Goal: Information Seeking & Learning: Check status

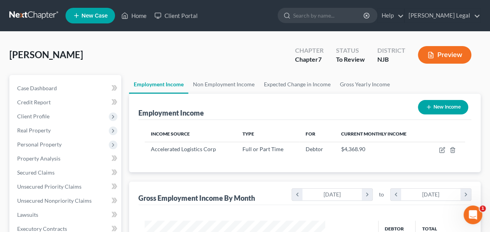
scroll to position [139, 196]
click at [97, 91] on link "Case Dashboard" at bounding box center [66, 88] width 110 height 14
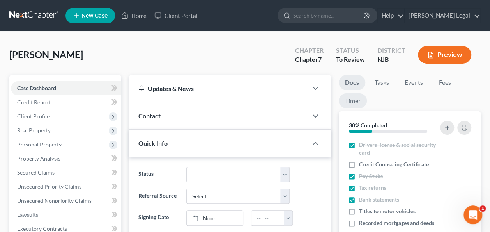
click at [364, 105] on link "Timer" at bounding box center [353, 100] width 28 height 15
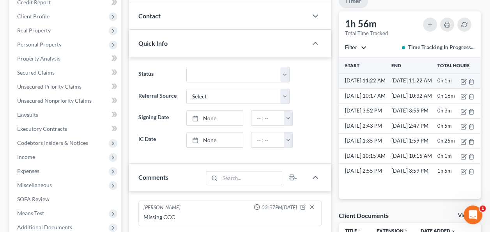
scroll to position [117, 0]
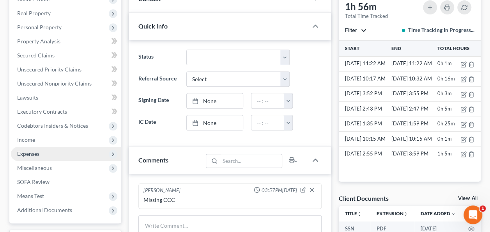
click at [69, 147] on span "Expenses" at bounding box center [66, 154] width 110 height 14
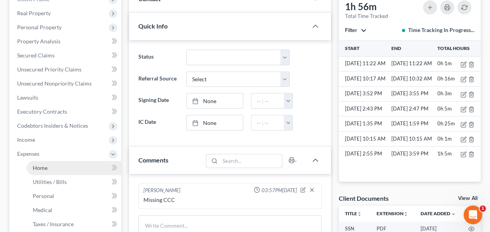
click at [61, 165] on link "Home" at bounding box center [74, 168] width 95 height 14
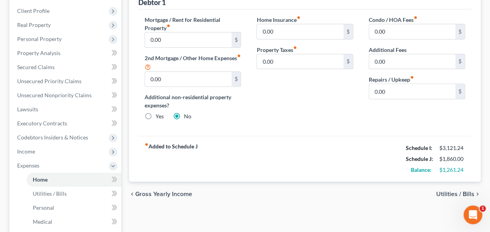
scroll to position [117, 0]
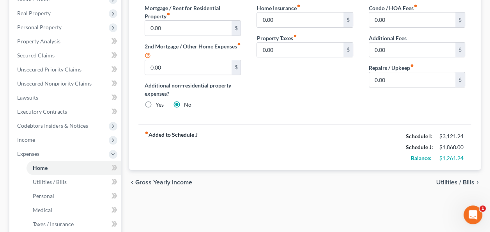
click at [441, 182] on span "Utilities / Bills" at bounding box center [455, 182] width 38 height 6
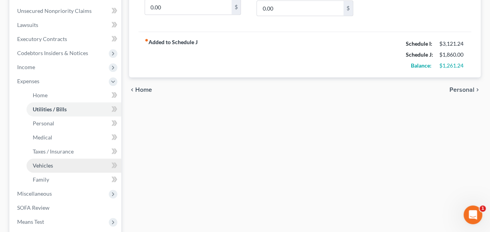
scroll to position [195, 0]
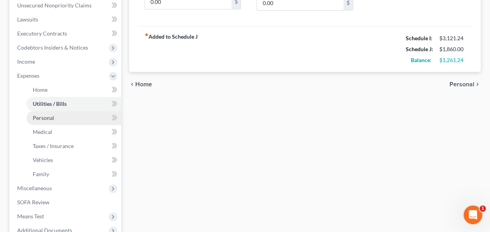
click at [61, 122] on link "Personal" at bounding box center [74, 118] width 95 height 14
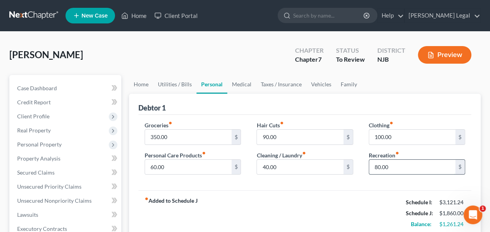
click at [389, 170] on input "80.00" at bounding box center [412, 167] width 86 height 15
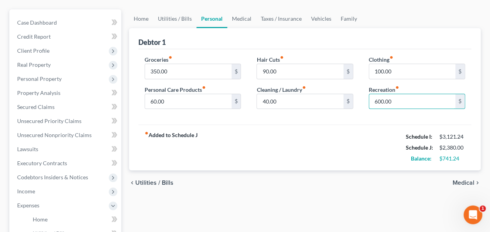
scroll to position [78, 0]
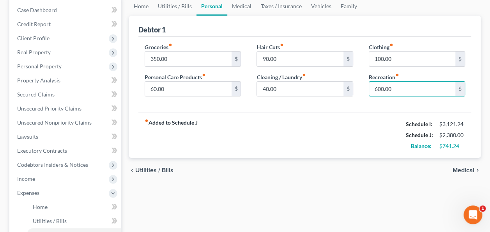
type input "600.00"
click at [463, 167] on span "Medical" at bounding box center [464, 170] width 22 height 6
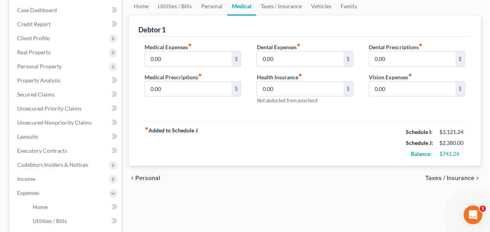
click at [459, 175] on span "Taxes / Insurance" at bounding box center [449, 178] width 49 height 6
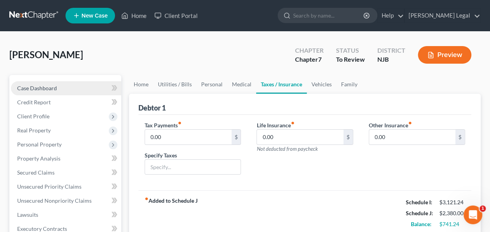
click at [85, 90] on link "Case Dashboard" at bounding box center [66, 88] width 110 height 14
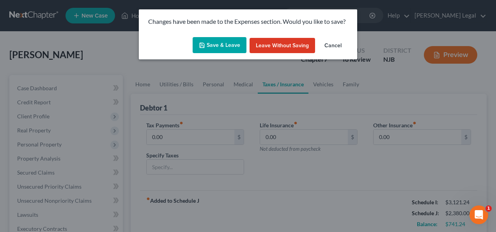
click at [213, 46] on button "Save & Leave" at bounding box center [220, 45] width 54 height 16
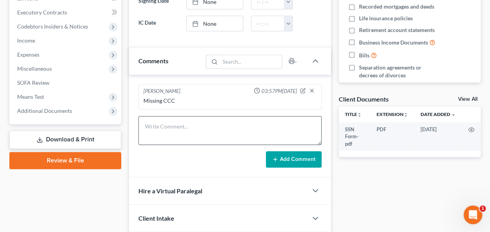
scroll to position [234, 0]
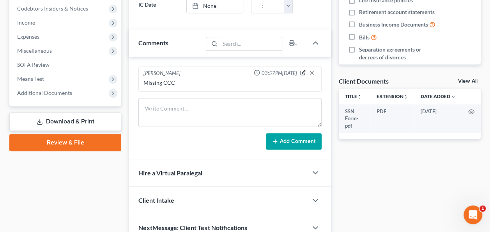
click at [304, 71] on icon "button" at bounding box center [302, 72] width 5 height 5
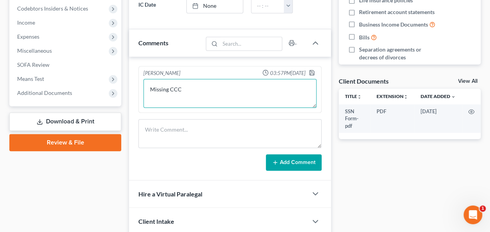
click at [268, 84] on textarea "Missing CCC" at bounding box center [230, 93] width 173 height 29
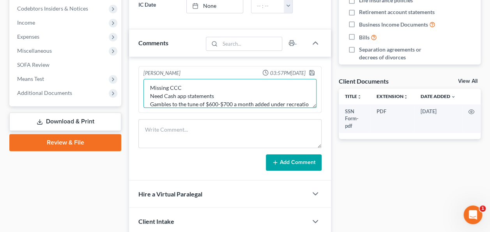
scroll to position [10, 0]
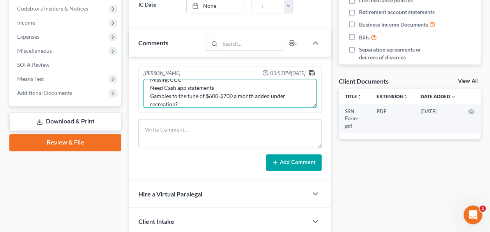
type textarea "Missing CCC Need Cash app statements Gambles to the tune of $600-$700 a month a…"
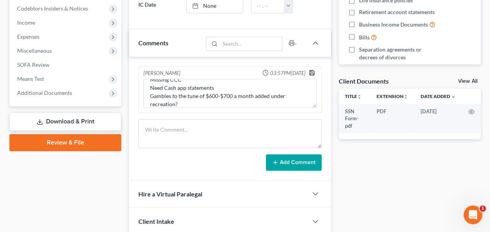
click at [312, 70] on icon "button" at bounding box center [312, 72] width 6 height 6
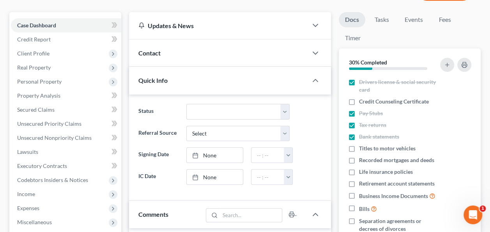
scroll to position [0, 0]
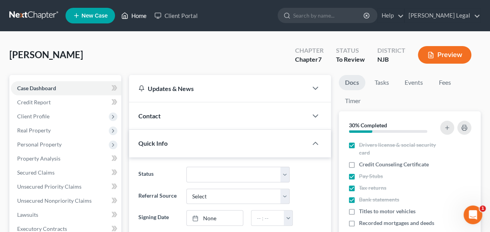
click at [131, 19] on link "Home" at bounding box center [133, 16] width 33 height 14
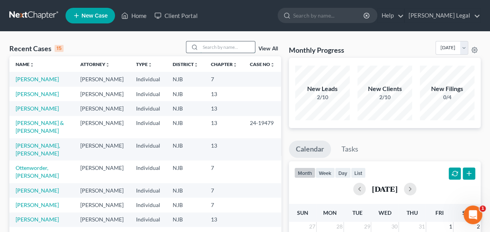
click at [239, 44] on input "search" at bounding box center [227, 46] width 55 height 11
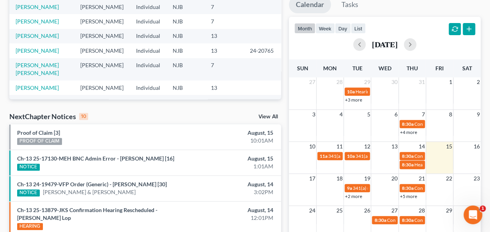
scroll to position [156, 0]
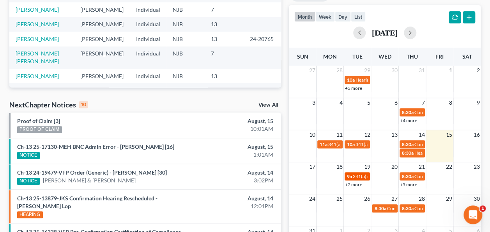
click at [360, 175] on span "341(a) meeting for [PERSON_NAME]" at bounding box center [390, 176] width 75 height 6
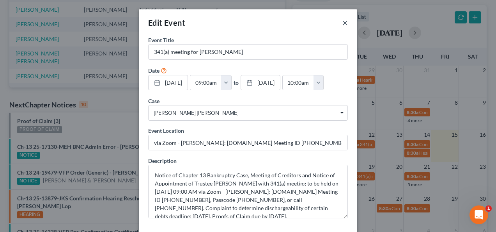
click at [342, 22] on button "×" at bounding box center [344, 22] width 5 height 9
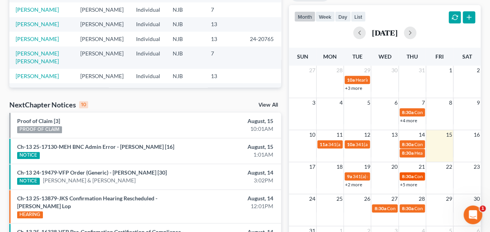
click at [413, 174] on span "8:30a" at bounding box center [408, 176] width 12 height 6
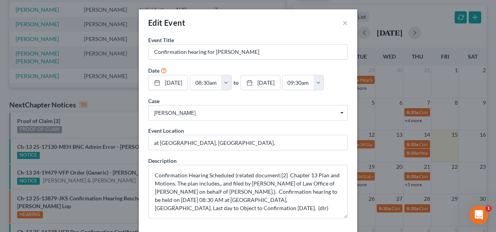
click at [417, 184] on div "Edit Event × Event Title * Confirmation hearing for [PERSON_NAME] Date [DATE] c…" at bounding box center [248, 116] width 496 height 232
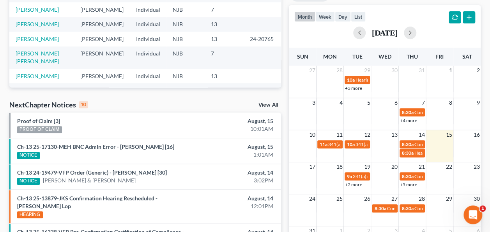
click at [413, 183] on link "+5 more" at bounding box center [408, 184] width 17 height 6
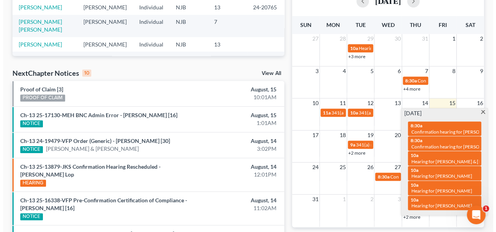
scroll to position [195, 0]
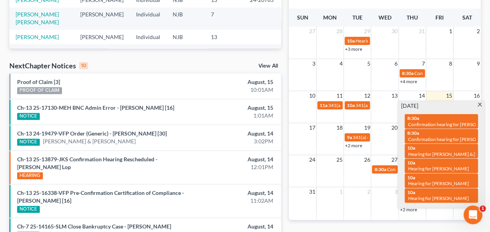
click at [358, 220] on div "Monthly Progress Bankruptcy Bankruptcy [DATE] [DATE] [DATE] [DATE] [DATE] [DATE…" at bounding box center [385, 106] width 200 height 520
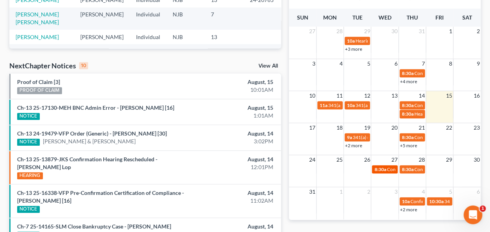
click at [388, 170] on span "Confirmation hearing for [PERSON_NAME]" at bounding box center [431, 169] width 89 height 6
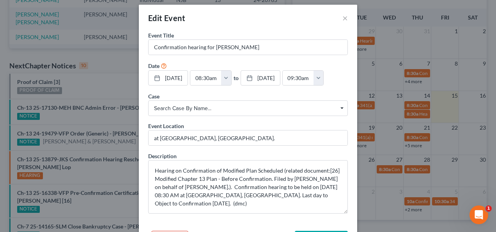
scroll to position [0, 0]
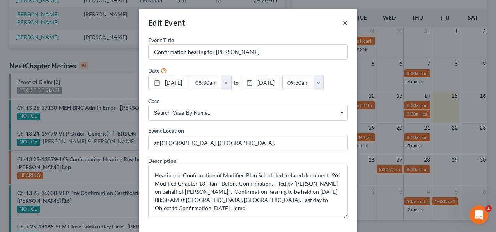
click at [343, 23] on button "×" at bounding box center [344, 22] width 5 height 9
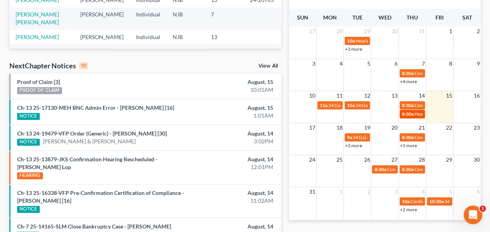
click at [405, 113] on span "8:30a" at bounding box center [408, 114] width 12 height 6
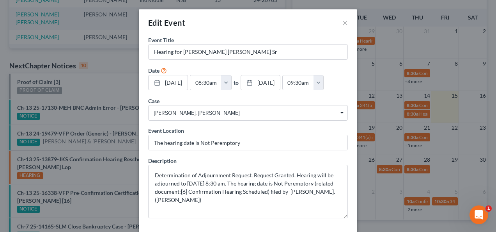
click at [415, 104] on div "Edit Event × Event Title * Hearing for [PERSON_NAME] [PERSON_NAME] Sr Date [DAT…" at bounding box center [248, 116] width 496 height 232
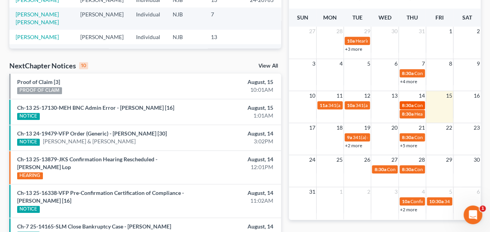
click at [415, 103] on span "Confirmation hearing for [PERSON_NAME] [PERSON_NAME] Sr" at bounding box center [480, 105] width 131 height 6
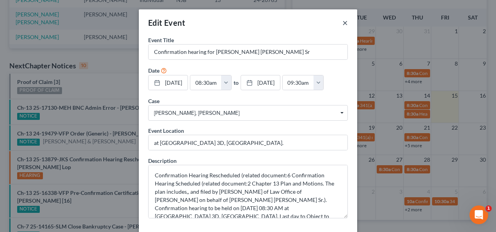
click at [343, 23] on button "×" at bounding box center [344, 22] width 5 height 9
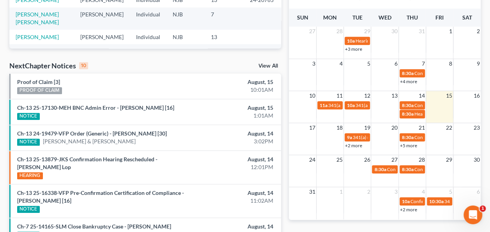
click at [356, 142] on link "+2 more" at bounding box center [353, 145] width 17 height 6
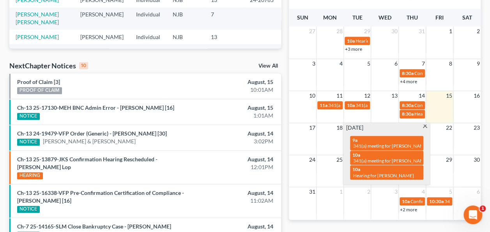
click at [423, 127] on span at bounding box center [425, 126] width 6 height 5
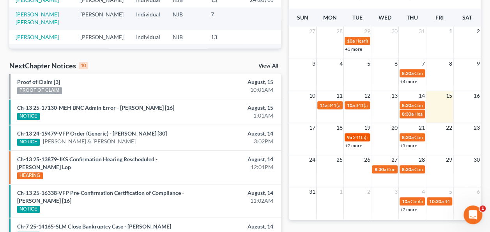
click at [359, 134] on span "341(a) meeting for [PERSON_NAME]" at bounding box center [390, 137] width 75 height 6
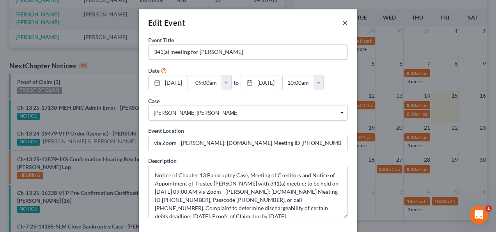
click at [342, 23] on button "×" at bounding box center [344, 22] width 5 height 9
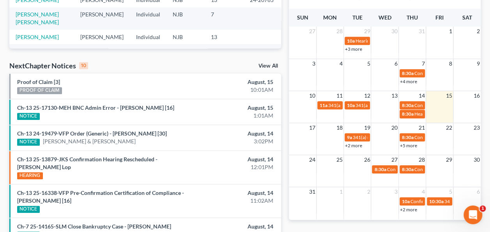
click at [359, 146] on link "+2 more" at bounding box center [353, 145] width 17 height 6
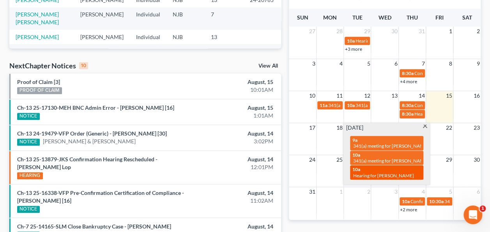
click at [367, 174] on span "Hearing for [PERSON_NAME]" at bounding box center [383, 175] width 61 height 6
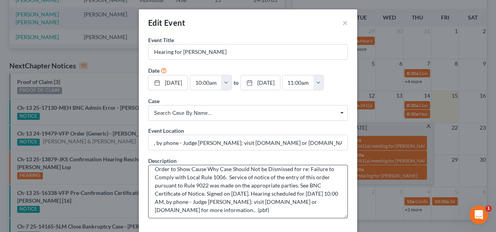
scroll to position [8, 0]
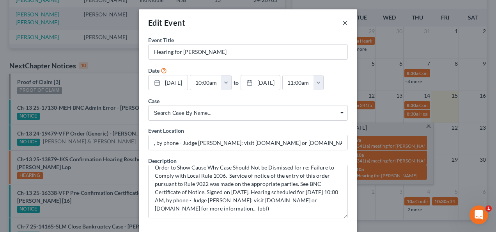
click at [344, 24] on button "×" at bounding box center [344, 22] width 5 height 9
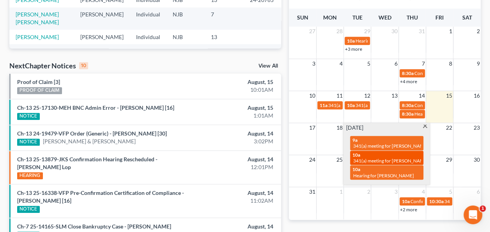
click at [379, 155] on div "10a 341(a) meeting for [PERSON_NAME]" at bounding box center [387, 158] width 69 height 12
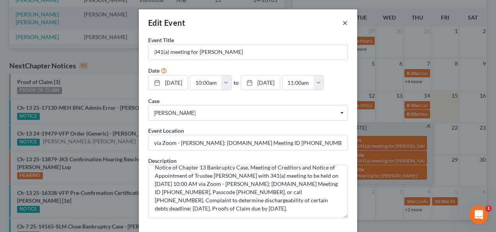
click at [342, 23] on button "×" at bounding box center [344, 22] width 5 height 9
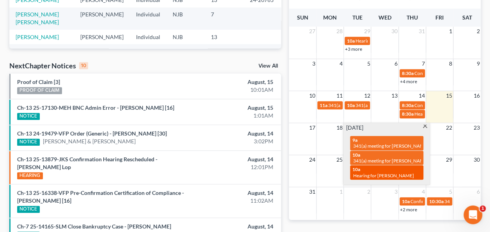
click at [376, 167] on div "10a Hearing for [PERSON_NAME]" at bounding box center [387, 172] width 69 height 12
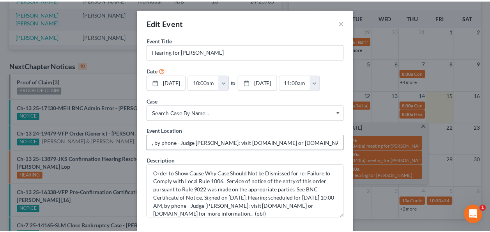
scroll to position [0, 0]
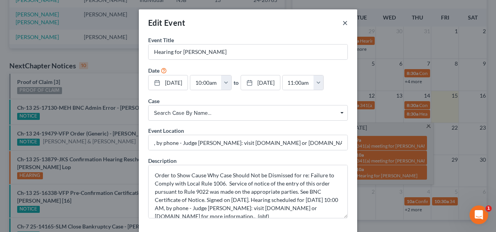
click at [342, 22] on button "×" at bounding box center [344, 22] width 5 height 9
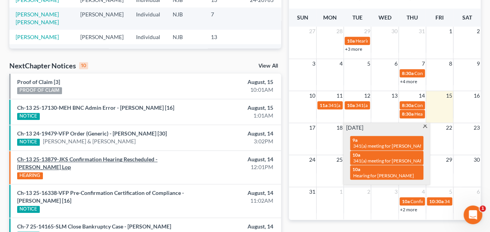
click at [147, 161] on link "Ch-13 25-13879-JKS Confirmation Hearing Rescheduled - [PERSON_NAME] Lop" at bounding box center [87, 163] width 140 height 14
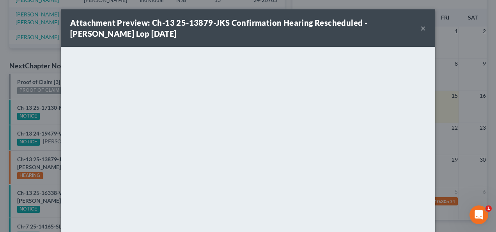
click at [420, 27] on button "×" at bounding box center [422, 27] width 5 height 9
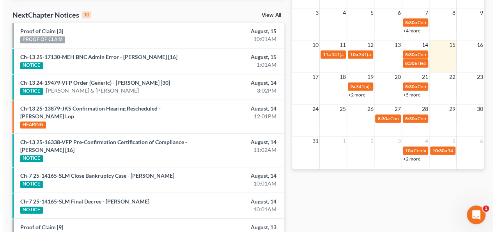
scroll to position [233, 0]
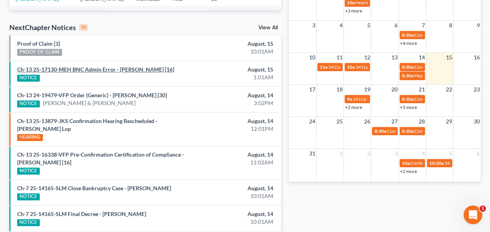
click at [155, 66] on link "Ch-13 25-17130-MEH BNC Admin Error - [PERSON_NAME] [16]" at bounding box center [95, 69] width 157 height 7
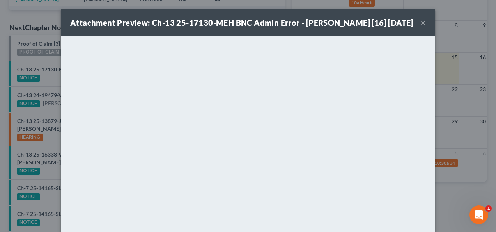
click at [421, 27] on button "×" at bounding box center [422, 22] width 5 height 9
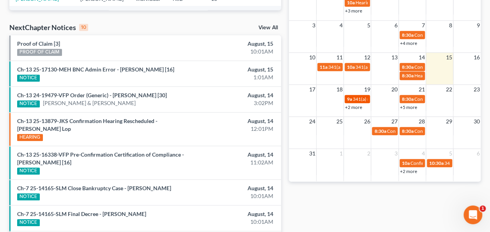
click at [355, 96] on span "341(a) meeting for [PERSON_NAME]" at bounding box center [390, 99] width 75 height 6
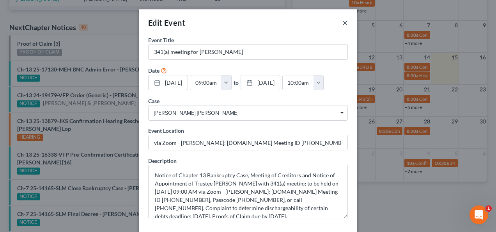
click at [342, 23] on button "×" at bounding box center [344, 22] width 5 height 9
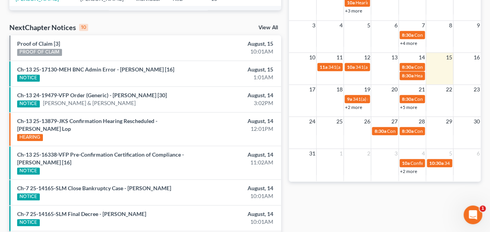
click at [353, 108] on link "+2 more" at bounding box center [353, 107] width 17 height 6
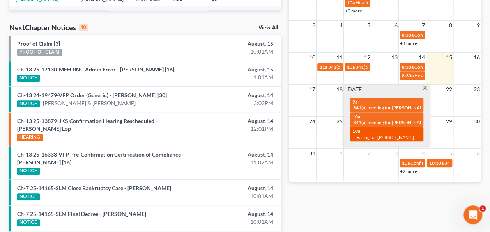
click at [370, 134] on span "Hearing for [PERSON_NAME]" at bounding box center [383, 137] width 61 height 6
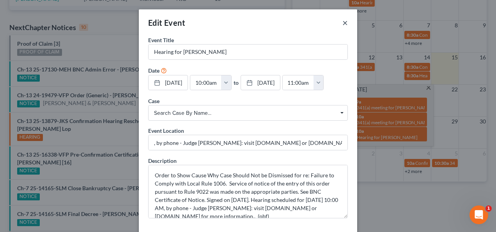
click at [342, 23] on button "×" at bounding box center [344, 22] width 5 height 9
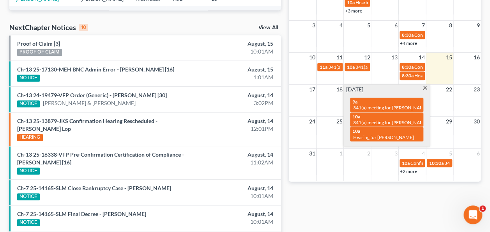
click at [424, 86] on span at bounding box center [425, 88] width 6 height 5
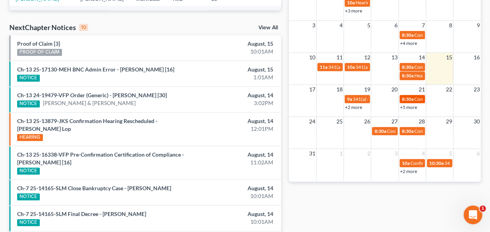
click at [414, 97] on div "8:30a Confirmation hearing for [PERSON_NAME]" at bounding box center [412, 99] width 21 height 6
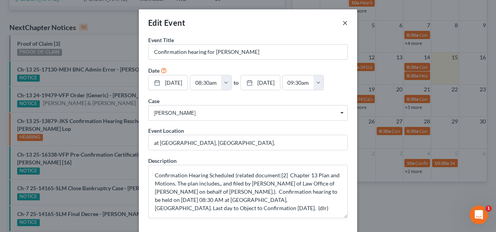
click at [342, 23] on button "×" at bounding box center [344, 22] width 5 height 9
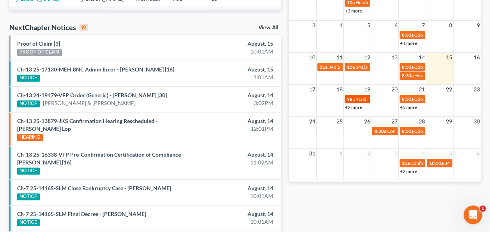
click at [356, 96] on span "341(a) meeting for [PERSON_NAME]" at bounding box center [390, 99] width 75 height 6
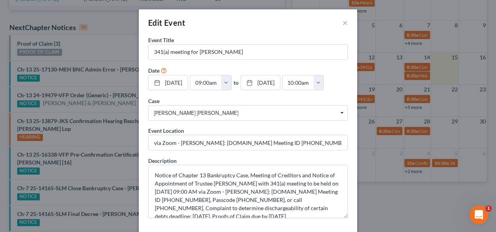
click at [339, 22] on div "Edit Event ×" at bounding box center [248, 22] width 218 height 27
click at [342, 22] on button "×" at bounding box center [344, 22] width 5 height 9
click at [342, 24] on button "×" at bounding box center [344, 22] width 5 height 9
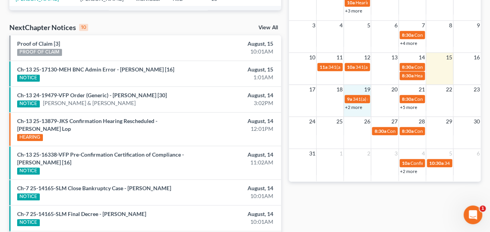
click at [358, 103] on div "+2 more" at bounding box center [357, 107] width 27 height 8
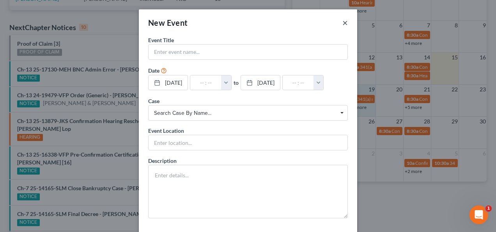
click at [344, 21] on button "×" at bounding box center [344, 22] width 5 height 9
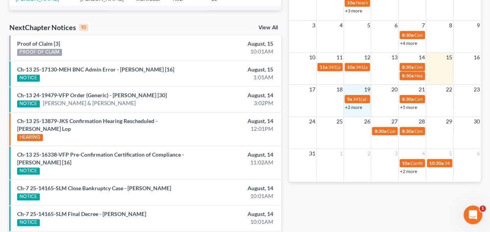
click at [355, 104] on link "+2 more" at bounding box center [353, 107] width 17 height 6
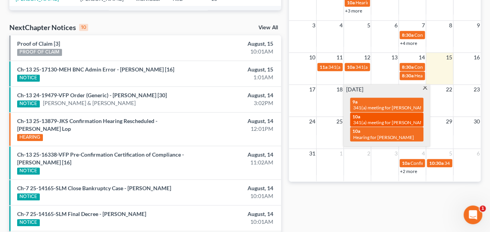
click at [371, 119] on span "341(a) meeting for [PERSON_NAME]" at bounding box center [390, 122] width 75 height 6
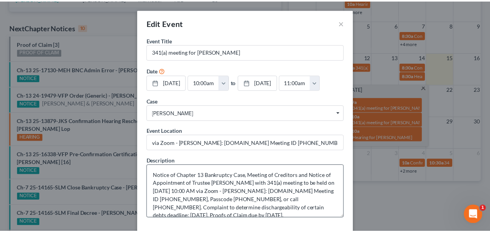
scroll to position [8, 0]
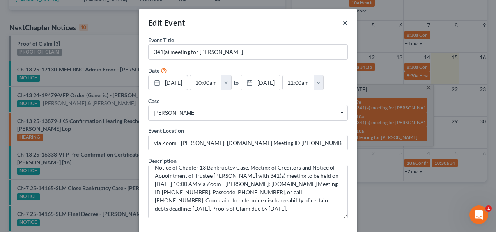
click at [344, 24] on button "×" at bounding box center [344, 22] width 5 height 9
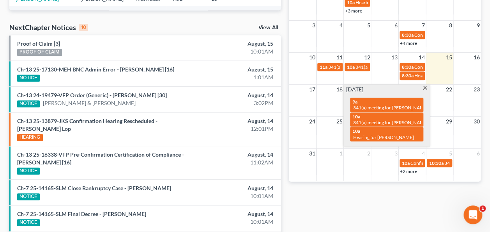
click at [422, 86] on span at bounding box center [425, 88] width 6 height 5
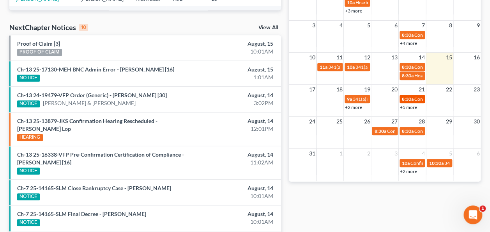
click at [409, 95] on link "8:30a Confirmation hearing for [PERSON_NAME]" at bounding box center [412, 99] width 25 height 8
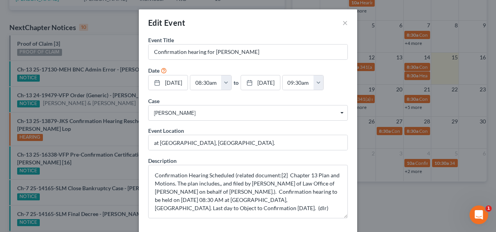
click at [339, 21] on div "Edit Event ×" at bounding box center [248, 22] width 218 height 27
click at [342, 21] on button "×" at bounding box center [344, 22] width 5 height 9
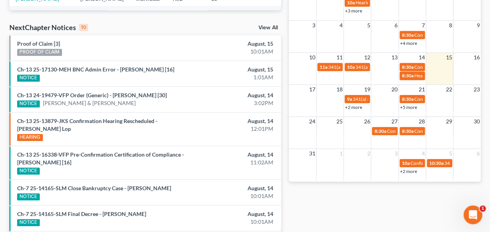
click at [413, 106] on link "+5 more" at bounding box center [408, 107] width 17 height 6
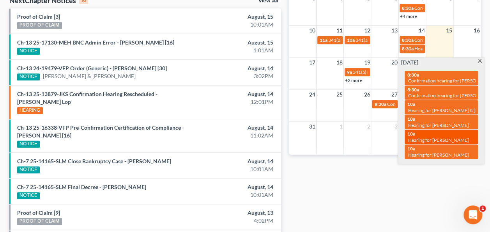
scroll to position [272, 0]
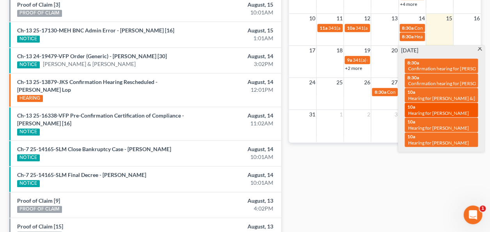
click at [424, 110] on span "Hearing for [PERSON_NAME]" at bounding box center [438, 113] width 61 height 6
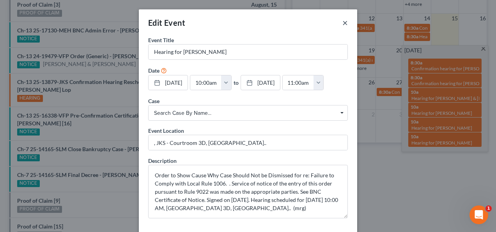
click at [343, 24] on button "×" at bounding box center [344, 22] width 5 height 9
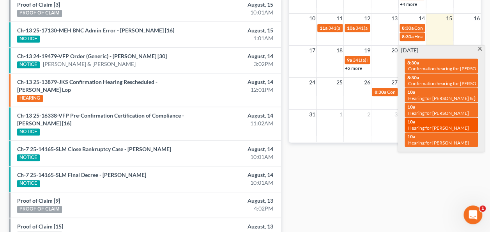
click at [415, 125] on span "Hearing for [PERSON_NAME]" at bounding box center [438, 128] width 61 height 6
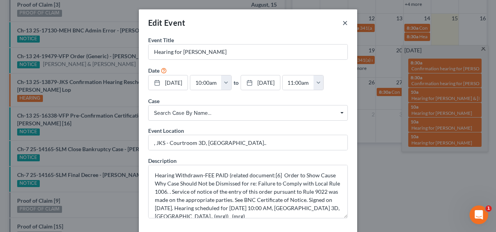
click at [342, 23] on button "×" at bounding box center [344, 22] width 5 height 9
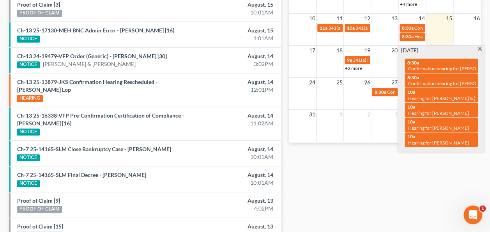
click at [480, 49] on span at bounding box center [480, 49] width 6 height 5
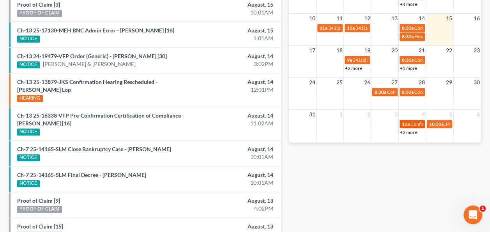
click at [414, 122] on span "Confirmation hearing for [PERSON_NAME]" at bounding box center [455, 124] width 89 height 6
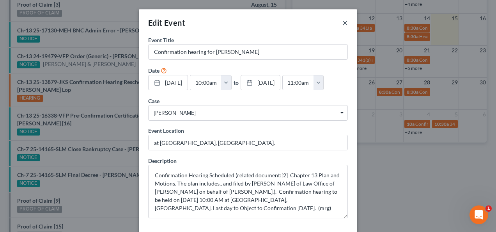
click at [344, 23] on button "×" at bounding box center [344, 22] width 5 height 9
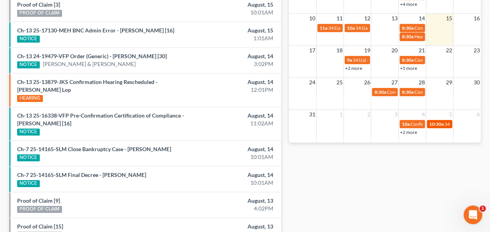
click at [434, 120] on link "10:30a 341(a) meeting for [PERSON_NAME]" at bounding box center [439, 124] width 25 height 8
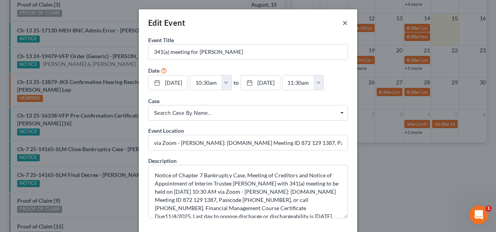
click at [343, 23] on button "×" at bounding box center [344, 22] width 5 height 9
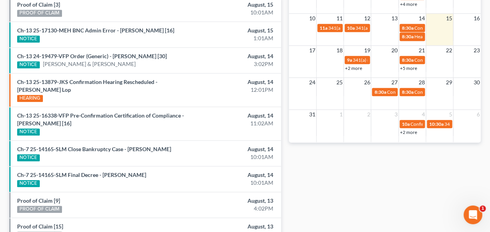
click at [409, 129] on link "+2 more" at bounding box center [408, 132] width 17 height 6
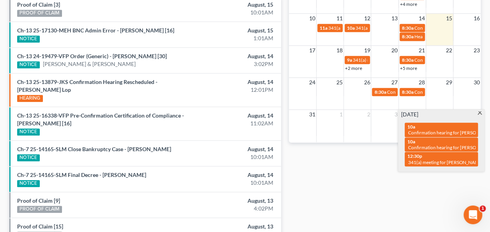
click at [408, 170] on div "[DATE] 10a Confirmation hearing for [PERSON_NAME] 10a Confirmation hearing for …" at bounding box center [442, 141] width 86 height 62
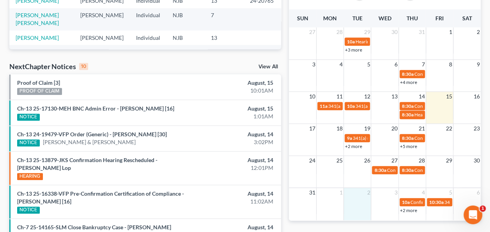
click at [368, 219] on div "31 1 2 3 4 5 6 10a Confirmation hearing for [PERSON_NAME] 10:30a 341(a) meeting…" at bounding box center [385, 203] width 192 height 33
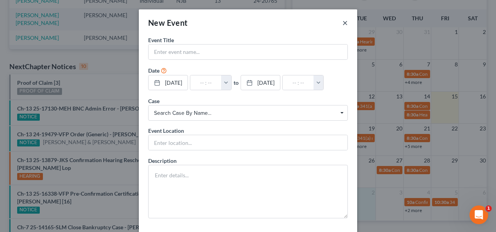
click at [343, 23] on button "×" at bounding box center [344, 22] width 5 height 9
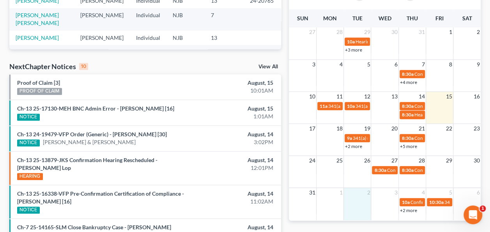
scroll to position [155, 0]
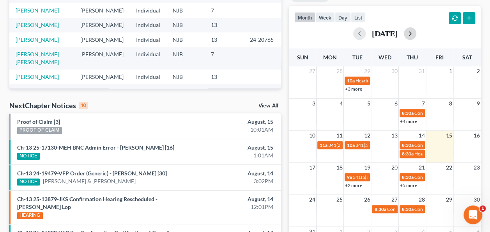
click at [416, 34] on button "button" at bounding box center [410, 33] width 12 height 12
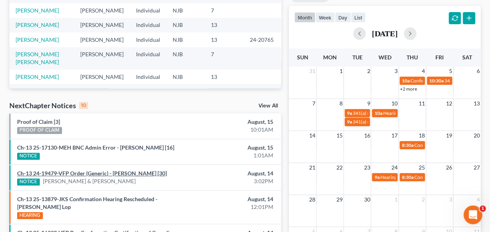
click at [151, 172] on link "Ch-13 24-19479-VFP Order (Generic) - [PERSON_NAME] [30]" at bounding box center [92, 173] width 150 height 7
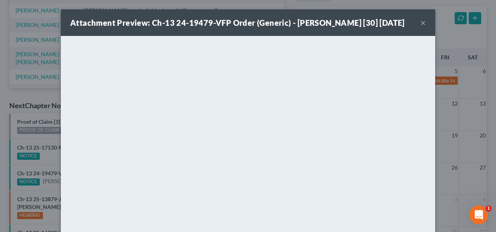
click at [420, 27] on button "×" at bounding box center [422, 22] width 5 height 9
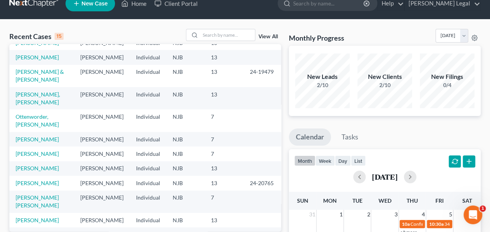
scroll to position [0, 0]
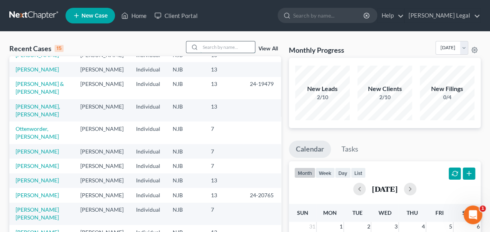
click at [235, 50] on input "search" at bounding box center [227, 46] width 55 height 11
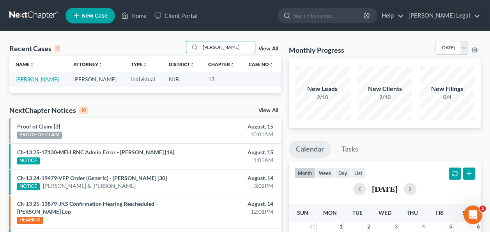
type input "[PERSON_NAME]"
click at [38, 82] on link "[PERSON_NAME]" at bounding box center [37, 79] width 43 height 7
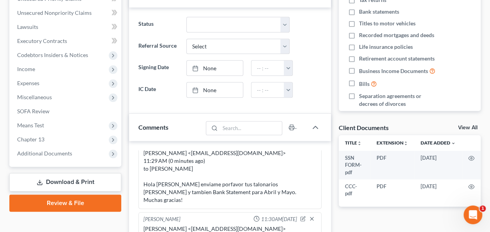
scroll to position [195, 0]
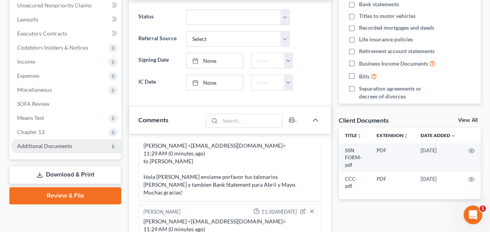
click at [78, 149] on span "Additional Documents" at bounding box center [66, 146] width 110 height 14
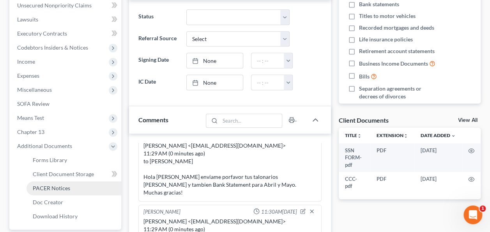
click at [74, 183] on link "PACER Notices" at bounding box center [74, 188] width 95 height 14
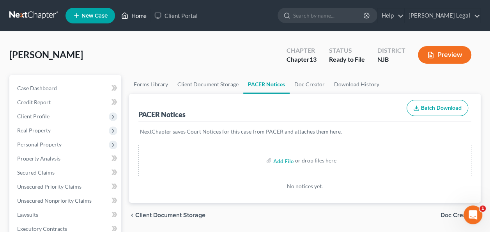
click at [141, 17] on link "Home" at bounding box center [133, 16] width 33 height 14
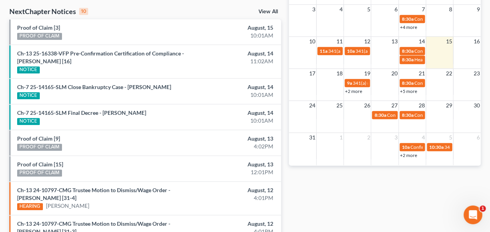
scroll to position [237, 0]
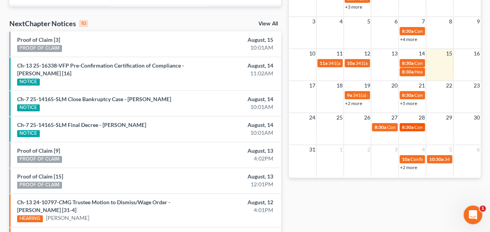
click at [420, 129] on span "Confirmation hearing for [PERSON_NAME]" at bounding box center [459, 127] width 89 height 6
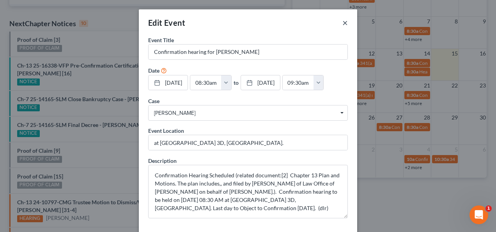
click at [342, 24] on button "×" at bounding box center [344, 22] width 5 height 9
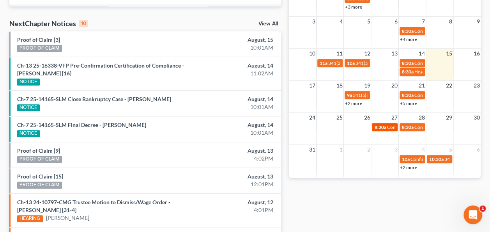
click at [392, 125] on span "Confirmation hearing for [PERSON_NAME]" at bounding box center [431, 127] width 89 height 6
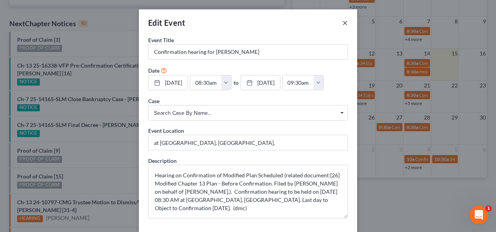
click at [342, 19] on button "×" at bounding box center [344, 22] width 5 height 9
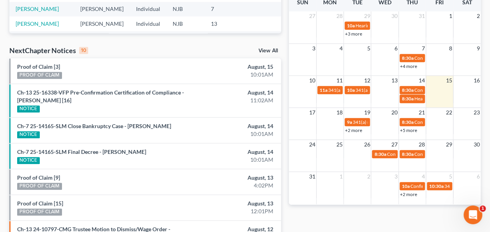
scroll to position [198, 0]
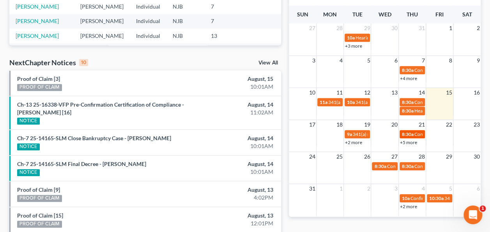
click at [408, 135] on span "8:30a" at bounding box center [408, 134] width 12 height 6
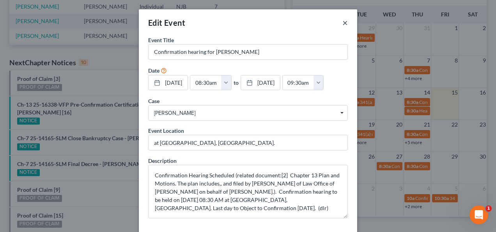
click at [342, 24] on button "×" at bounding box center [344, 22] width 5 height 9
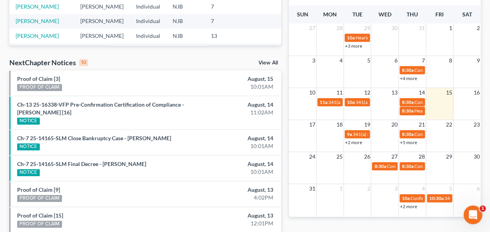
click at [413, 142] on link "+5 more" at bounding box center [408, 142] width 17 height 6
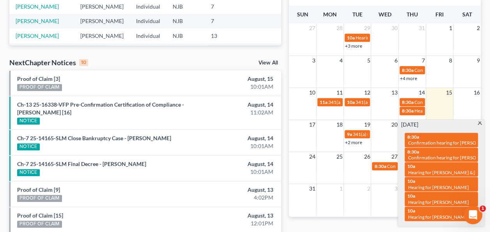
click at [478, 122] on span at bounding box center [480, 123] width 6 height 5
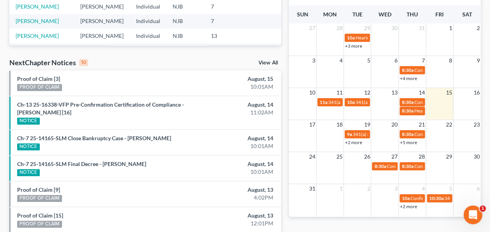
scroll to position [237, 0]
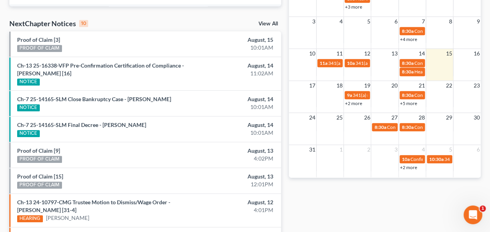
click at [412, 165] on link "+2 more" at bounding box center [408, 167] width 17 height 6
click at [394, 192] on div "Monthly Progress Bankruptcy Bankruptcy [DATE] [DATE] [DATE] [DATE] [DATE] [DATE…" at bounding box center [385, 72] width 200 height 536
click at [409, 165] on link "+2 more" at bounding box center [408, 167] width 17 height 6
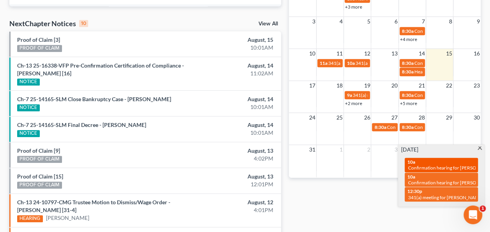
click at [411, 166] on span "Confirmation hearing for [PERSON_NAME]" at bounding box center [452, 168] width 89 height 6
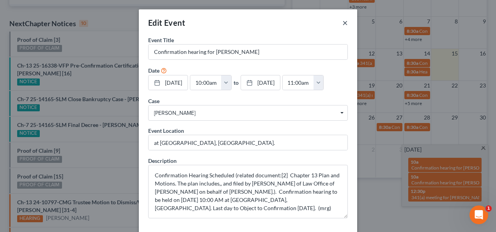
click at [343, 24] on button "×" at bounding box center [344, 22] width 5 height 9
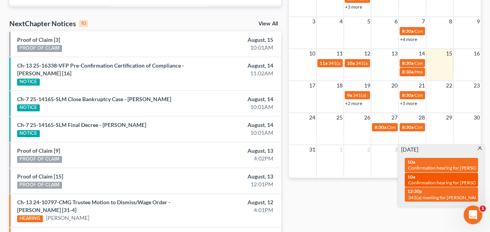
click at [421, 178] on div "10a Confirmation hearing for [PERSON_NAME]" at bounding box center [441, 180] width 69 height 12
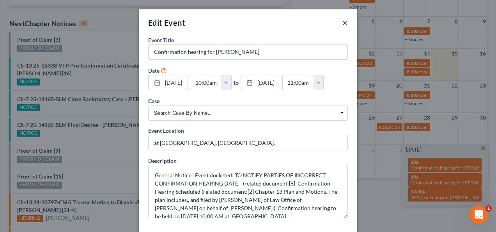
click at [343, 23] on button "×" at bounding box center [344, 22] width 5 height 9
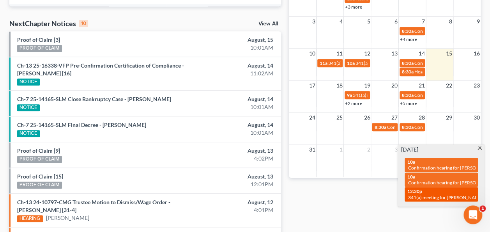
click at [442, 192] on div "12:30p 341(a) meeting for [PERSON_NAME]" at bounding box center [441, 194] width 69 height 12
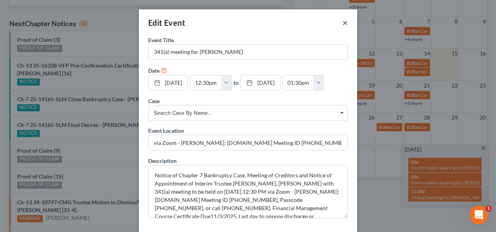
click at [342, 23] on button "×" at bounding box center [344, 22] width 5 height 9
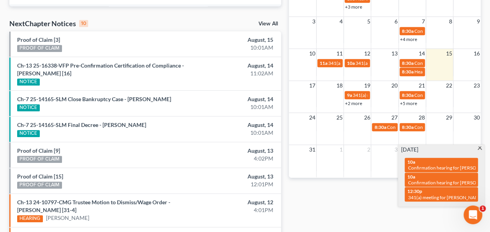
click at [477, 147] on span at bounding box center [480, 148] width 6 height 5
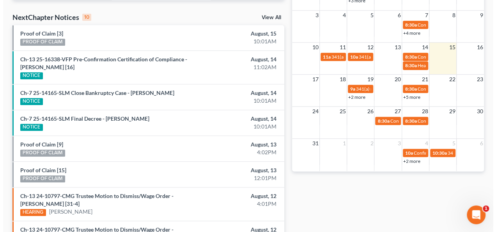
scroll to position [159, 0]
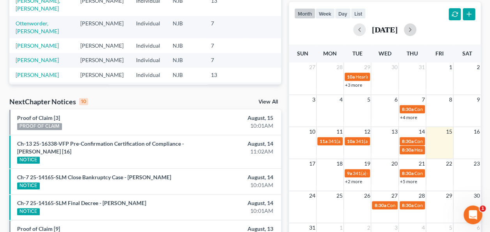
click at [416, 30] on button "button" at bounding box center [410, 29] width 12 height 12
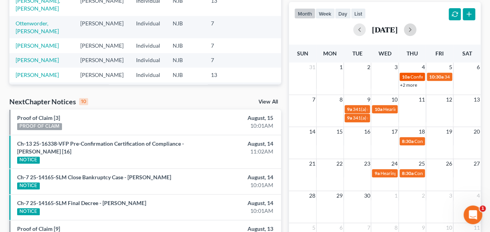
click at [408, 78] on span "10a" at bounding box center [406, 77] width 8 height 6
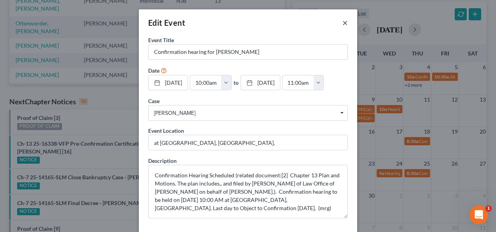
click at [343, 23] on button "×" at bounding box center [344, 22] width 5 height 9
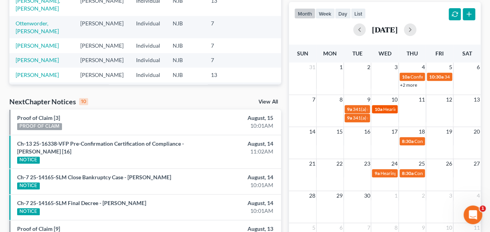
click at [379, 107] on span "10a" at bounding box center [378, 109] width 8 height 6
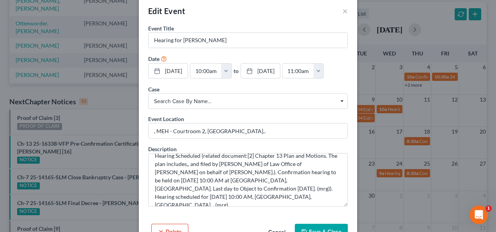
scroll to position [0, 0]
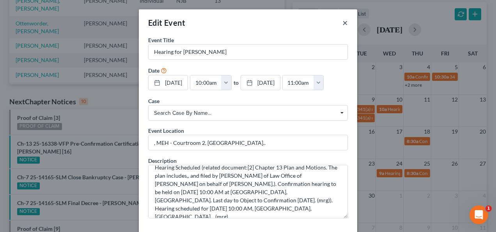
click at [343, 23] on button "×" at bounding box center [344, 22] width 5 height 9
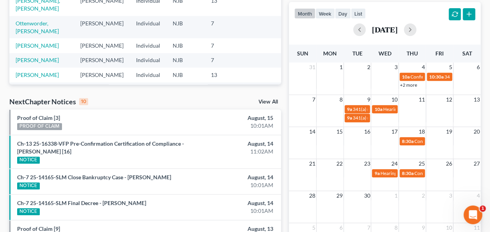
click at [405, 84] on link "+2 more" at bounding box center [408, 85] width 17 height 6
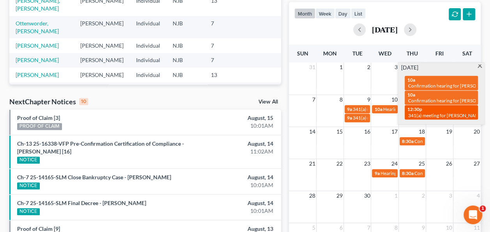
click at [423, 109] on div "12:30p 341(a) meeting for [PERSON_NAME]" at bounding box center [441, 112] width 69 height 12
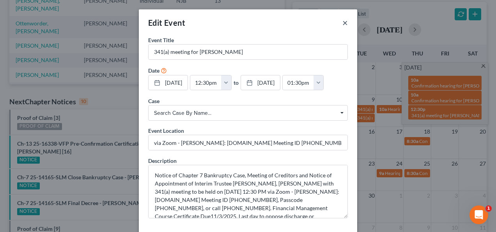
click at [342, 22] on button "×" at bounding box center [344, 22] width 5 height 9
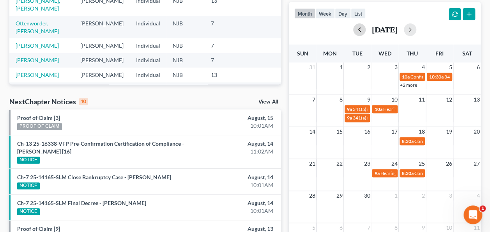
click at [353, 28] on button "button" at bounding box center [359, 29] width 12 height 12
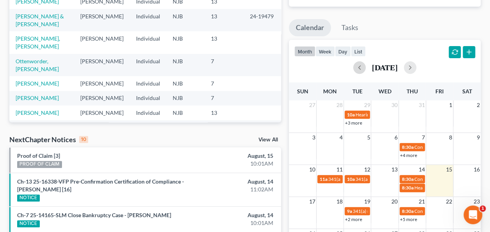
scroll to position [120, 0]
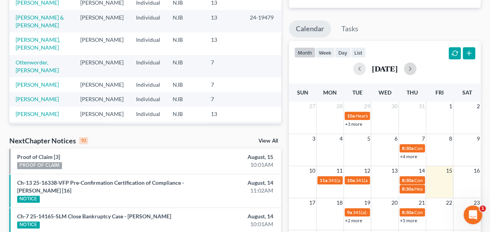
click at [416, 71] on button "button" at bounding box center [410, 68] width 12 height 12
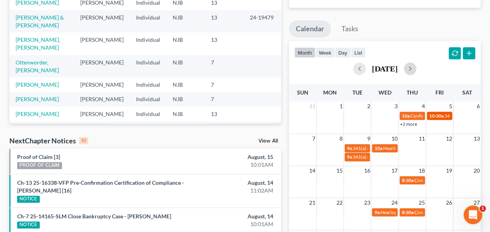
click at [437, 117] on span "10:30a" at bounding box center [436, 116] width 14 height 6
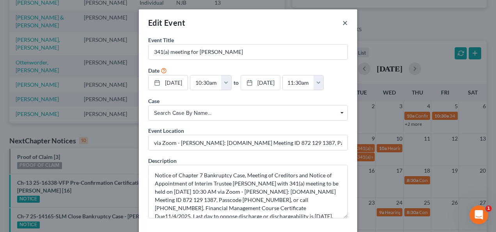
click at [344, 23] on button "×" at bounding box center [344, 22] width 5 height 9
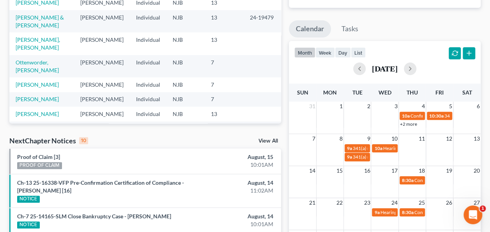
click at [407, 124] on link "+2 more" at bounding box center [408, 124] width 17 height 6
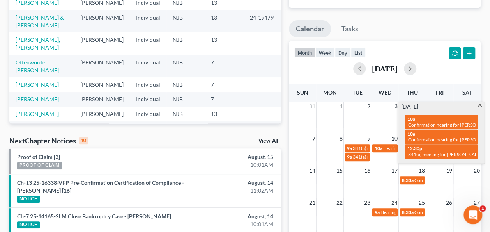
click at [479, 102] on div "[DATE] 10a Confirmation hearing for [PERSON_NAME] 10a Confirmation hearing for …" at bounding box center [442, 133] width 86 height 62
click at [479, 105] on span at bounding box center [480, 105] width 6 height 5
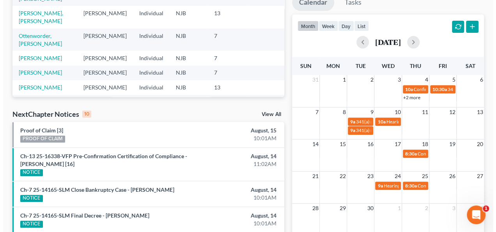
scroll to position [159, 0]
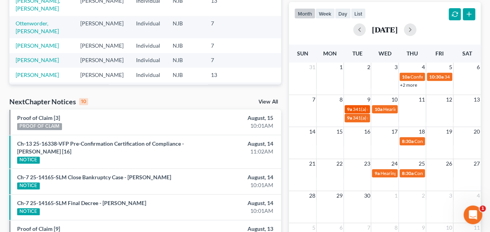
click at [366, 108] on span "341(a) meeting for [PERSON_NAME]" at bounding box center [390, 109] width 75 height 6
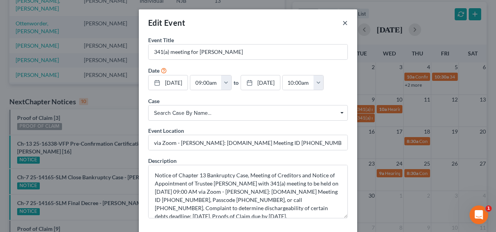
click at [343, 23] on button "×" at bounding box center [344, 22] width 5 height 9
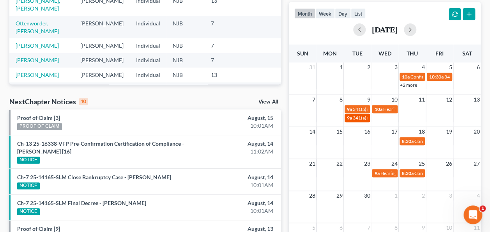
click at [361, 116] on span "341(a) meeting for [PERSON_NAME]" at bounding box center [390, 118] width 75 height 6
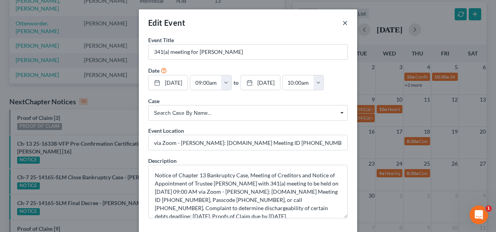
click at [342, 21] on button "×" at bounding box center [344, 22] width 5 height 9
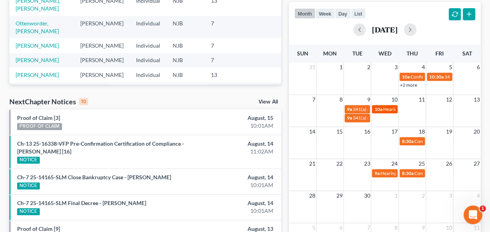
click at [384, 108] on span "Hearing for [PERSON_NAME]" at bounding box center [413, 109] width 61 height 6
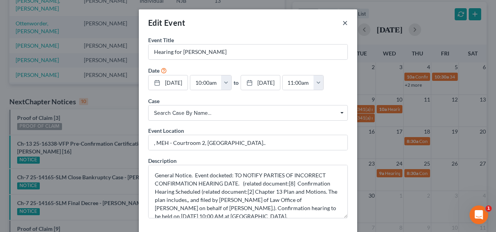
click at [342, 23] on button "×" at bounding box center [344, 22] width 5 height 9
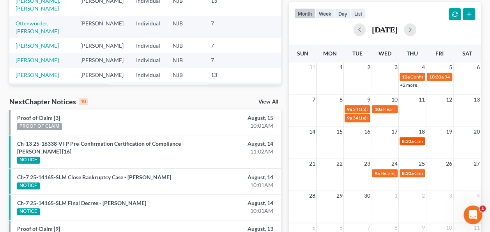
click at [405, 143] on span "8:30a" at bounding box center [408, 141] width 12 height 6
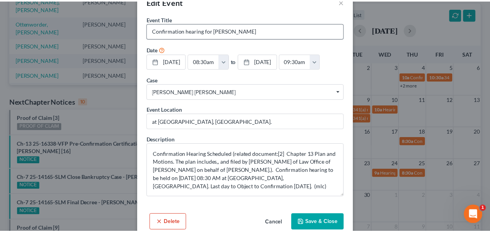
scroll to position [0, 0]
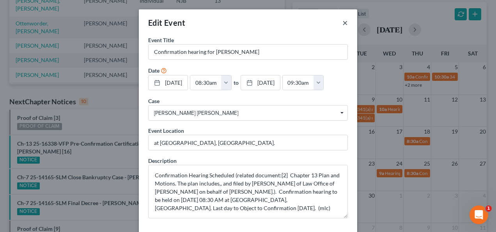
click at [344, 22] on button "×" at bounding box center [344, 22] width 5 height 9
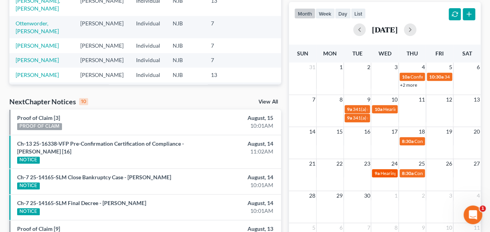
click at [385, 174] on span "Hearing for [PERSON_NAME]" at bounding box center [410, 173] width 61 height 6
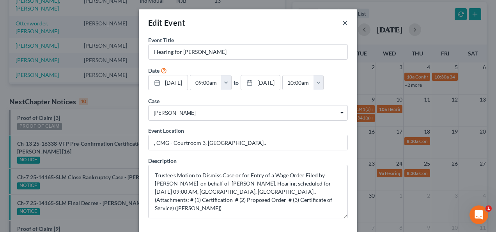
click at [343, 22] on button "×" at bounding box center [344, 22] width 5 height 9
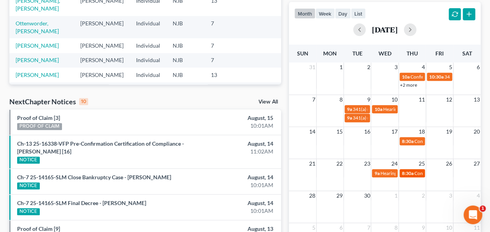
click at [420, 173] on span "Confirmation hearing for [PERSON_NAME] [PERSON_NAME], Sr." at bounding box center [481, 173] width 133 height 6
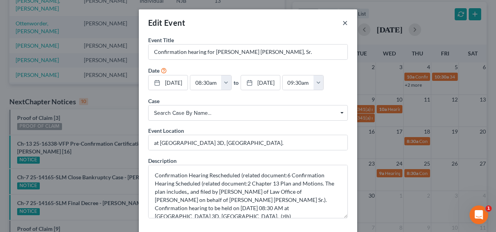
click at [344, 23] on button "×" at bounding box center [344, 22] width 5 height 9
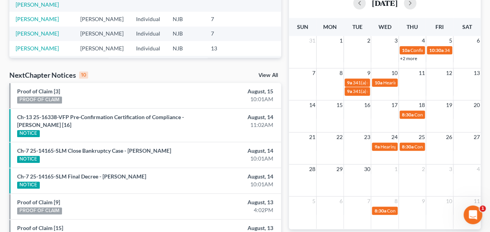
scroll to position [198, 0]
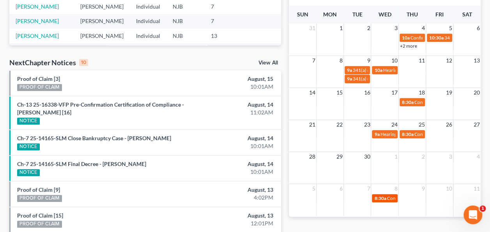
click at [387, 196] on span "Confirmation hearing for [PERSON_NAME]" at bounding box center [431, 198] width 89 height 6
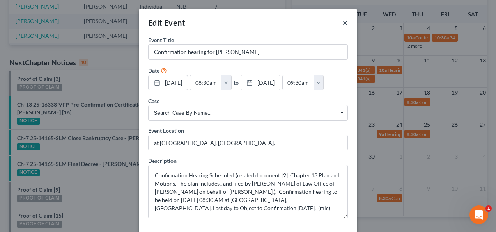
click at [342, 22] on button "×" at bounding box center [344, 22] width 5 height 9
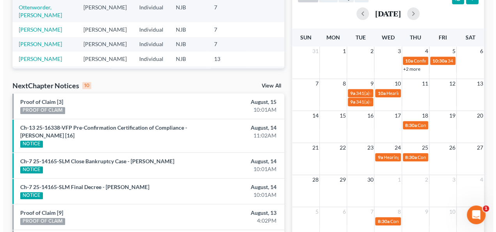
scroll to position [159, 0]
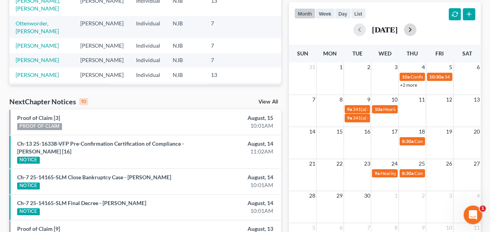
click at [416, 28] on button "button" at bounding box center [410, 29] width 12 height 12
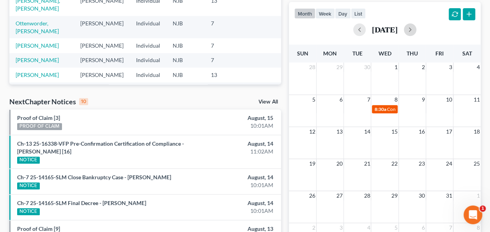
click at [386, 110] on span "8:30a" at bounding box center [380, 109] width 12 height 6
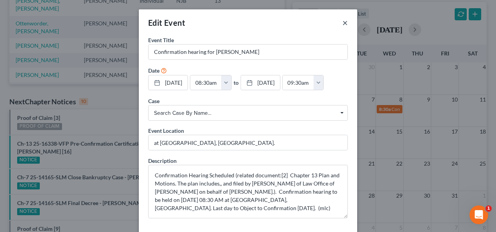
click at [342, 21] on button "×" at bounding box center [344, 22] width 5 height 9
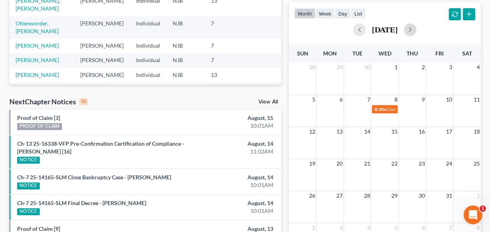
click at [416, 26] on button "button" at bounding box center [410, 29] width 12 height 12
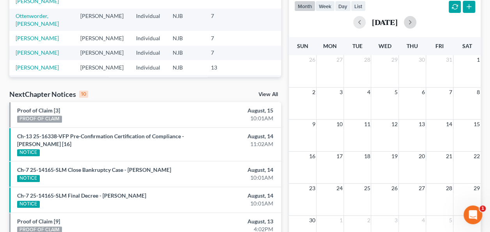
scroll to position [120, 0]
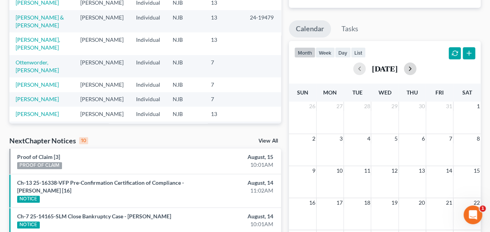
click at [416, 66] on button "button" at bounding box center [410, 68] width 12 height 12
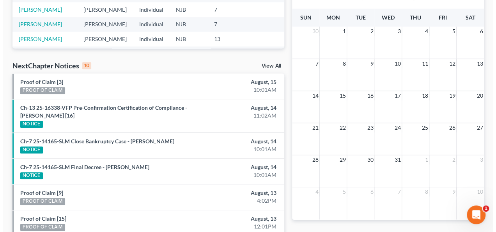
scroll to position [117, 0]
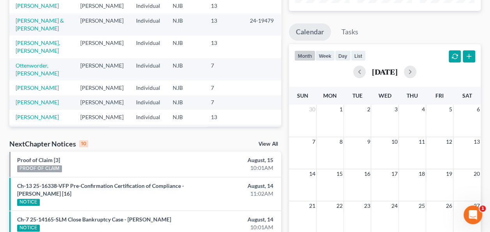
click at [335, 69] on div "[DATE]" at bounding box center [384, 72] width 181 height 12
click at [353, 69] on button "button" at bounding box center [359, 72] width 12 height 12
click at [339, 69] on div "[DATE]" at bounding box center [384, 72] width 181 height 12
click at [381, 151] on span "8:30a" at bounding box center [380, 151] width 12 height 6
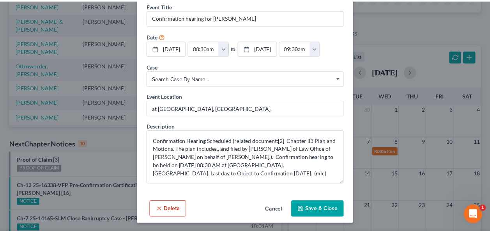
scroll to position [0, 0]
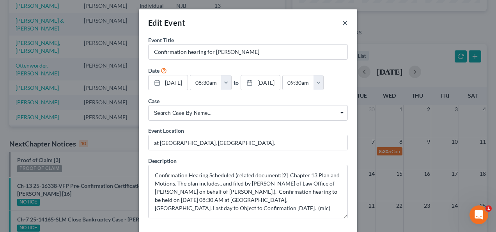
click at [344, 23] on button "×" at bounding box center [344, 22] width 5 height 9
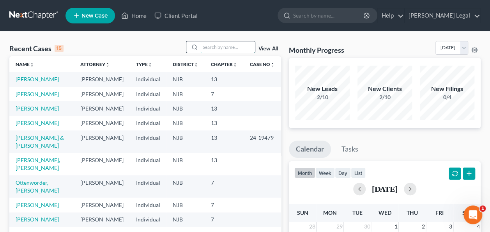
click at [226, 46] on input "search" at bounding box center [227, 46] width 55 height 11
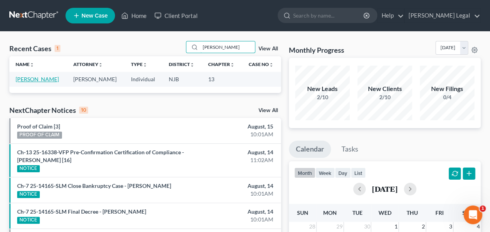
type input "[PERSON_NAME]"
click at [22, 80] on link "[PERSON_NAME]" at bounding box center [37, 79] width 43 height 7
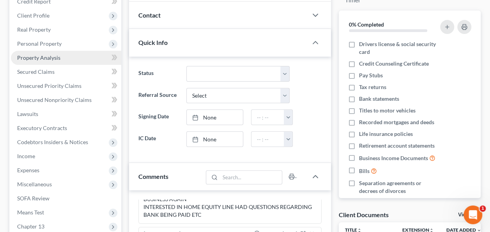
scroll to position [117, 0]
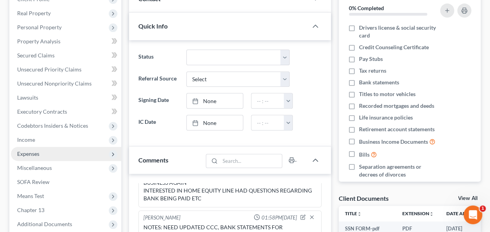
click at [55, 150] on span "Expenses" at bounding box center [66, 154] width 110 height 14
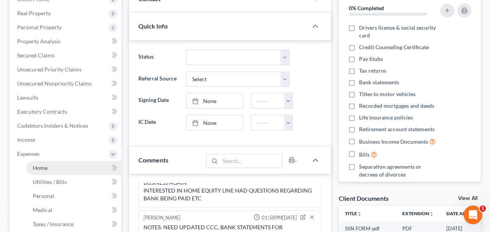
click at [50, 172] on link "Home" at bounding box center [74, 168] width 95 height 14
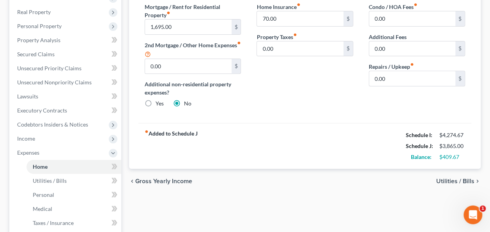
scroll to position [156, 0]
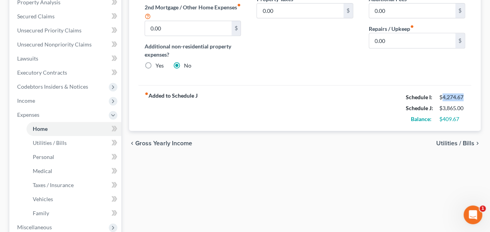
drag, startPoint x: 443, startPoint y: 97, endPoint x: 456, endPoint y: 97, distance: 13.3
click at [464, 95] on div "$4,274.67" at bounding box center [453, 97] width 26 height 8
copy div "4,274.67"
drag, startPoint x: 464, startPoint y: 109, endPoint x: 442, endPoint y: 109, distance: 21.8
click at [442, 109] on div "$3,865.00" at bounding box center [453, 108] width 26 height 8
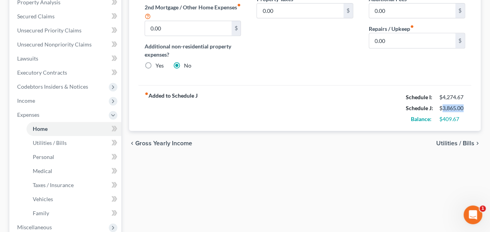
copy div "3,865.00"
click at [448, 104] on div "$3,865.00" at bounding box center [453, 108] width 26 height 8
drag, startPoint x: 463, startPoint y: 95, endPoint x: 443, endPoint y: 97, distance: 19.6
click at [443, 97] on div "$4,274.67" at bounding box center [453, 97] width 26 height 8
copy div "4,274.67"
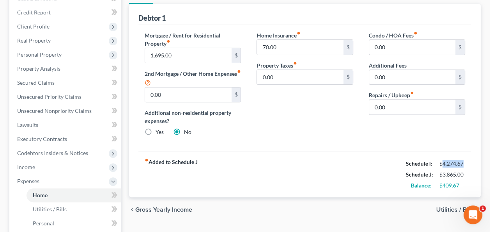
scroll to position [0, 0]
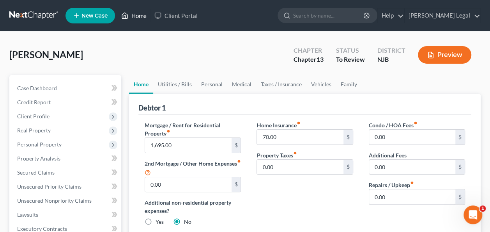
click at [141, 19] on link "Home" at bounding box center [133, 16] width 33 height 14
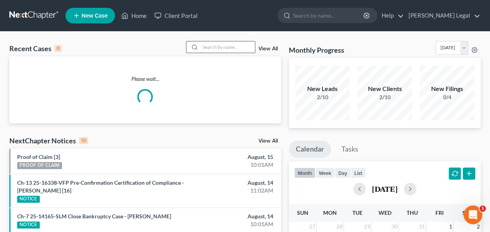
click at [226, 46] on input "search" at bounding box center [227, 46] width 55 height 11
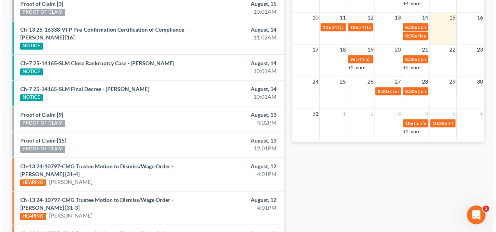
scroll to position [351, 0]
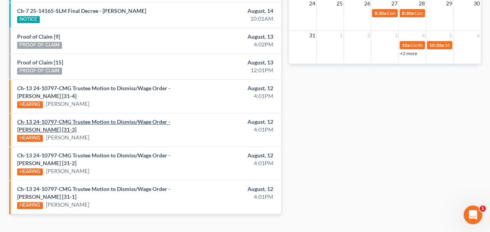
click at [121, 120] on link "Ch-13 24-10797-CMG Trustee Motion to Dismiss/Wage Order - [PERSON_NAME] [31-3]" at bounding box center [93, 125] width 153 height 14
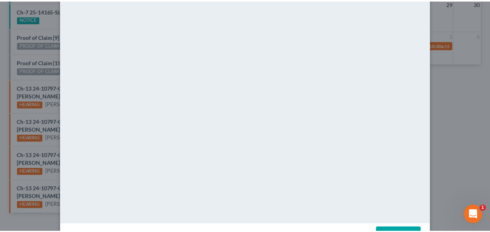
scroll to position [0, 0]
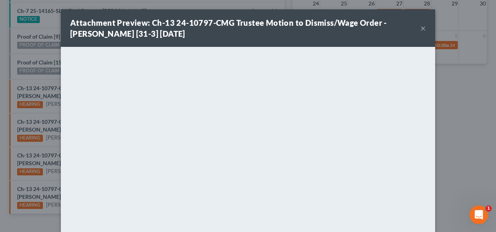
click at [420, 27] on button "×" at bounding box center [422, 27] width 5 height 9
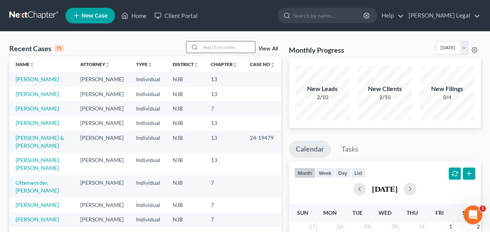
click at [230, 50] on input "search" at bounding box center [227, 46] width 55 height 11
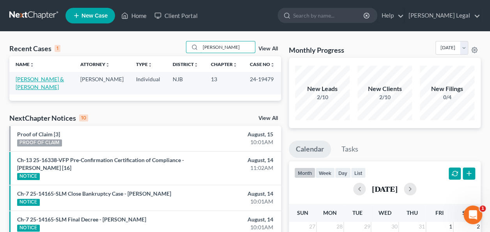
type input "[PERSON_NAME]"
click at [62, 79] on link "[PERSON_NAME] & [PERSON_NAME]" at bounding box center [40, 83] width 48 height 14
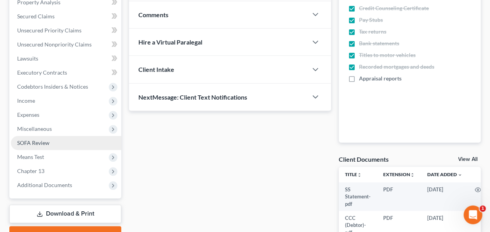
scroll to position [195, 0]
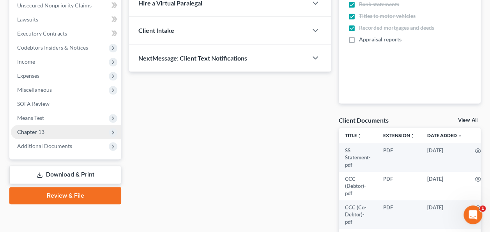
click at [66, 130] on span "Chapter 13" at bounding box center [66, 132] width 110 height 14
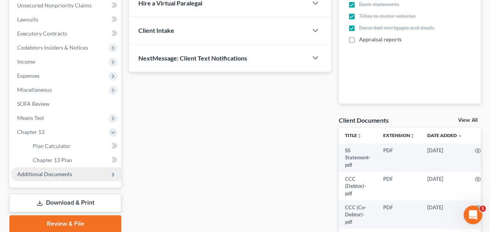
click at [61, 170] on span "Additional Documents" at bounding box center [44, 173] width 55 height 7
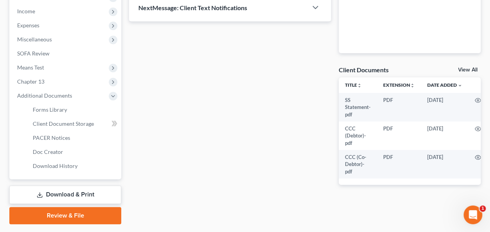
scroll to position [266, 0]
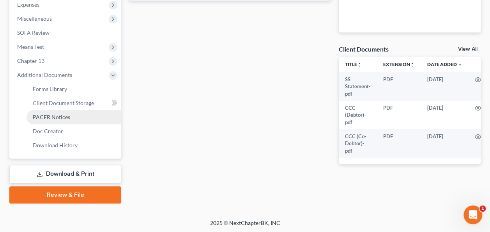
click at [56, 118] on span "PACER Notices" at bounding box center [51, 116] width 37 height 7
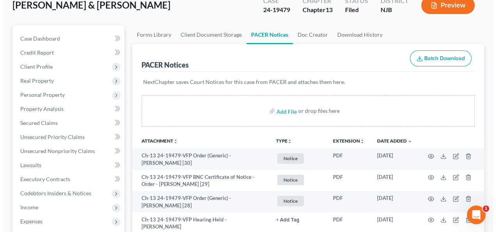
scroll to position [78, 0]
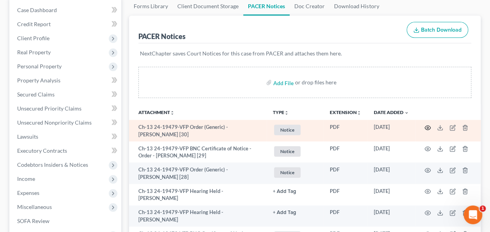
click at [430, 126] on icon "button" at bounding box center [428, 127] width 6 height 6
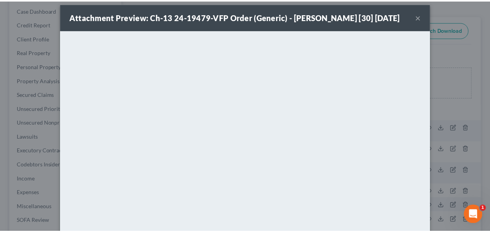
scroll to position [0, 0]
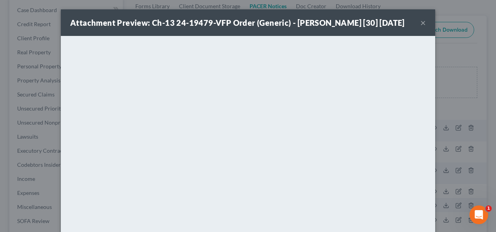
click at [421, 27] on button "×" at bounding box center [422, 22] width 5 height 9
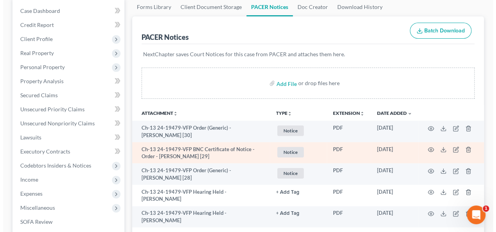
scroll to position [78, 0]
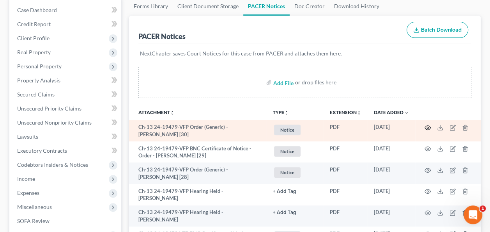
click at [427, 127] on circle "button" at bounding box center [428, 128] width 2 height 2
